Goal: Information Seeking & Learning: Find specific fact

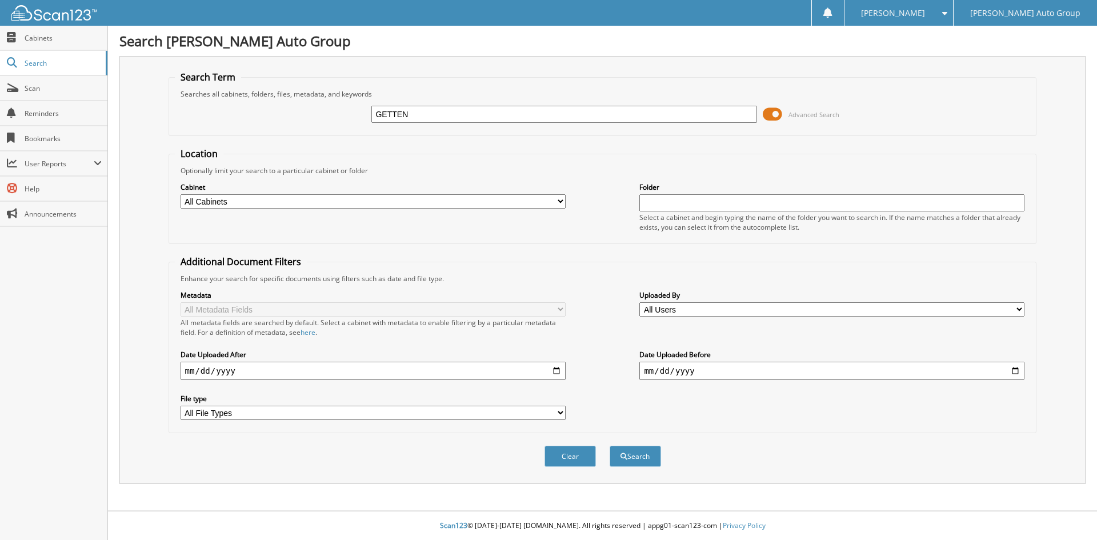
type input "GETTEN"
click at [609, 445] on button "Search" at bounding box center [634, 455] width 51 height 21
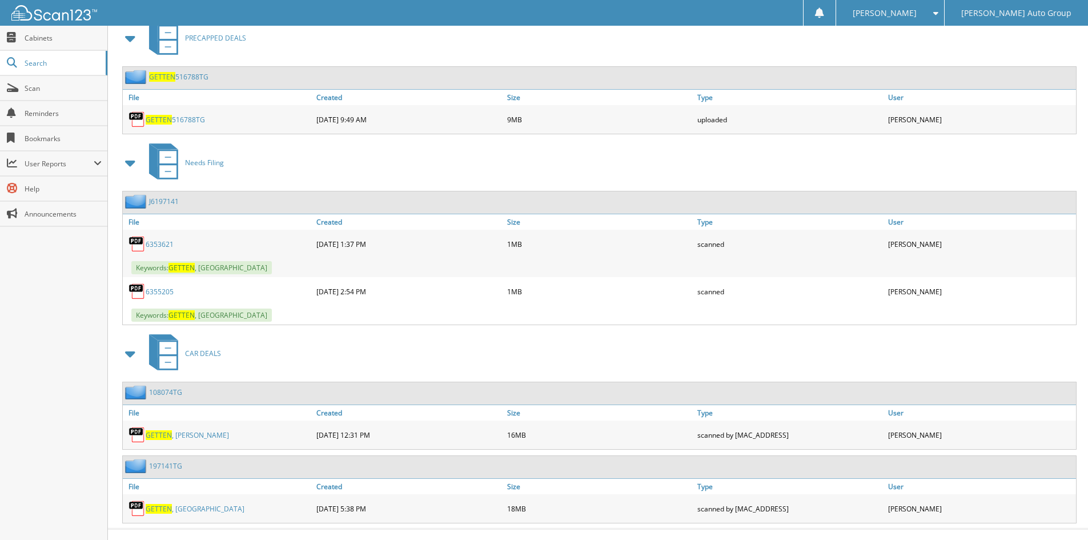
scroll to position [532, 0]
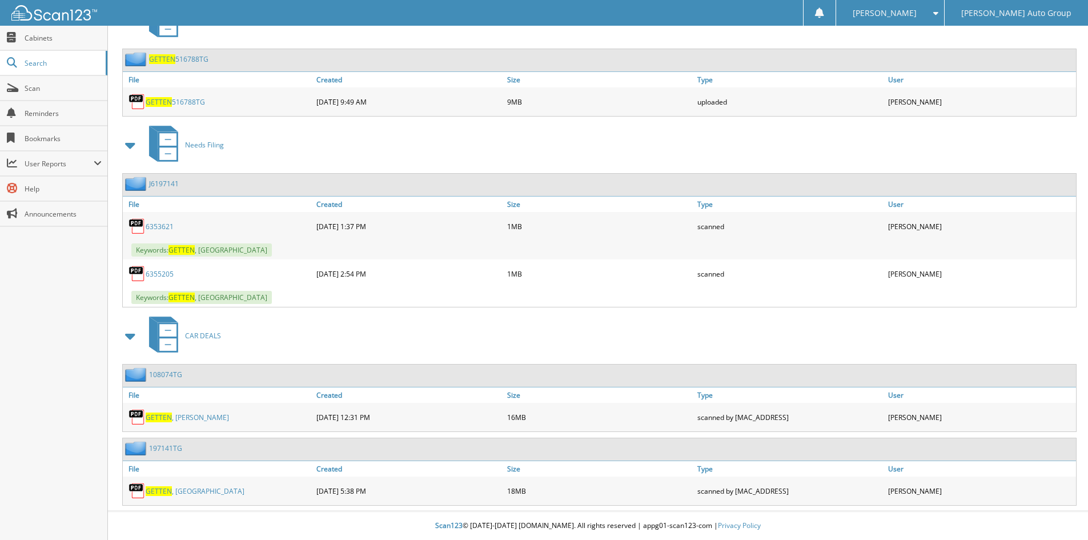
click at [162, 447] on link "197141TG" at bounding box center [165, 448] width 33 height 10
